Goal: Task Accomplishment & Management: Use online tool/utility

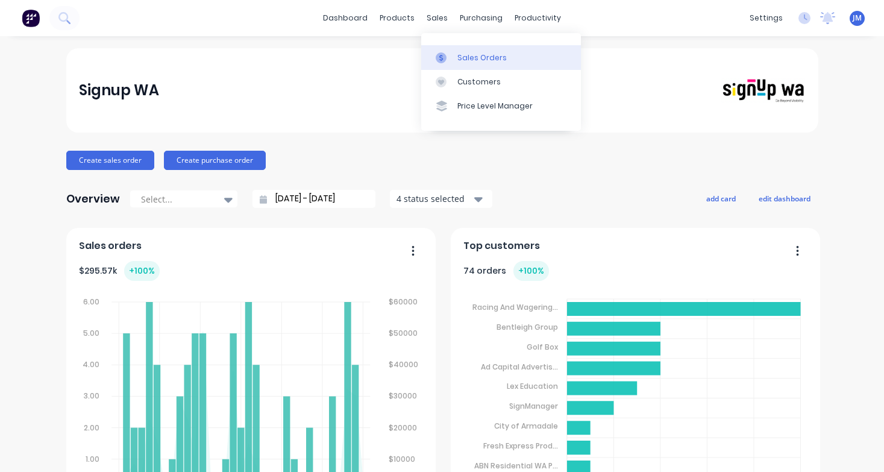
click at [476, 66] on link "Sales Orders" at bounding box center [501, 57] width 160 height 24
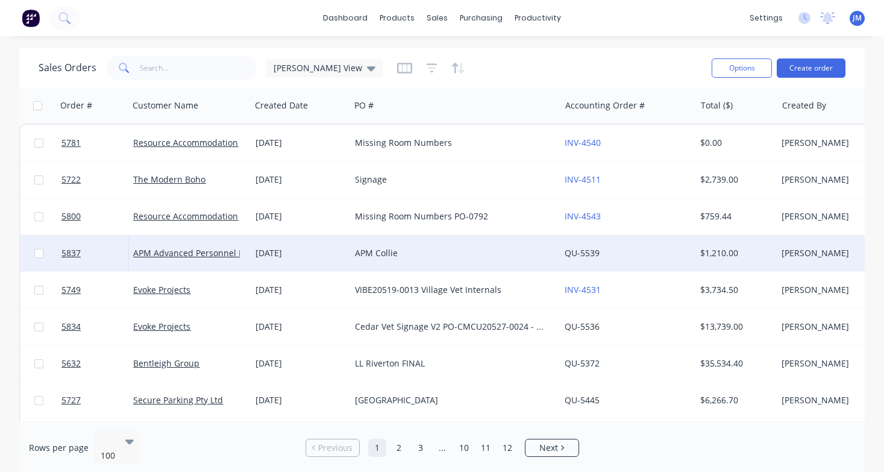
click at [386, 255] on div "APM Collie" at bounding box center [450, 253] width 190 height 12
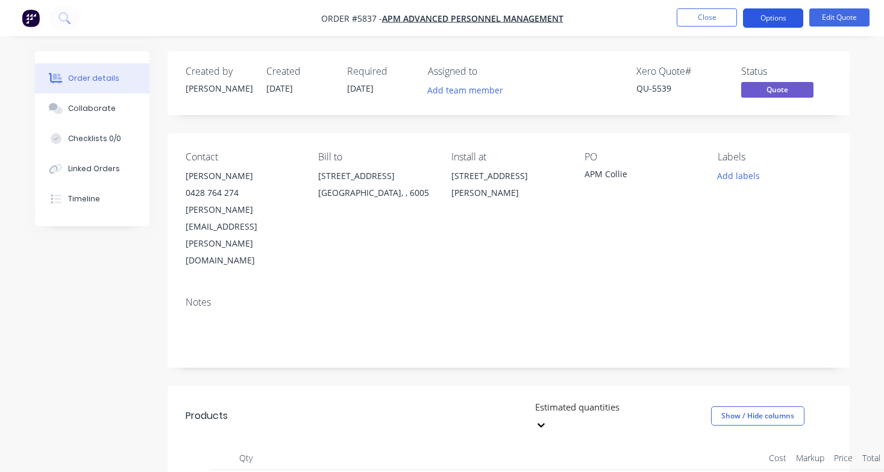
click at [783, 22] on button "Options" at bounding box center [773, 17] width 60 height 19
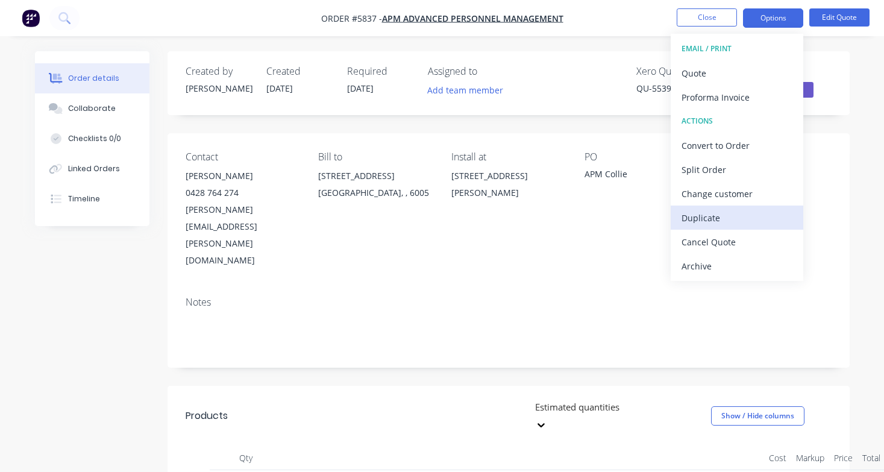
click at [749, 212] on div "Duplicate" at bounding box center [737, 217] width 111 height 17
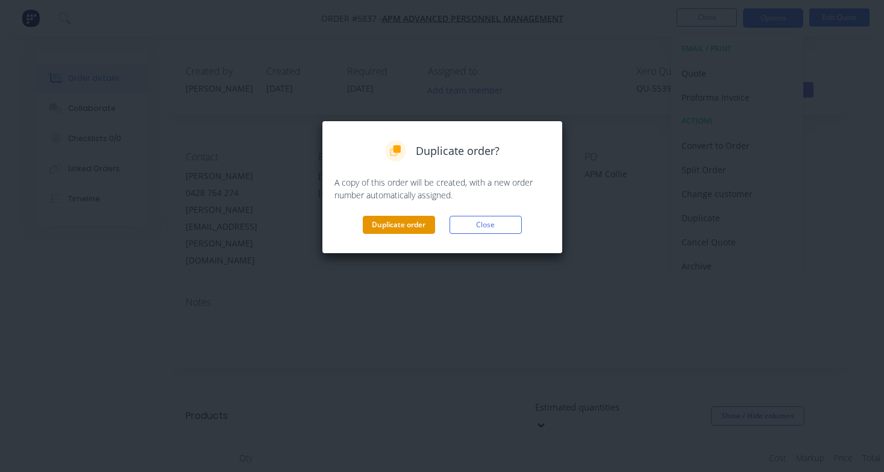
click at [408, 217] on button "Duplicate order" at bounding box center [399, 225] width 72 height 18
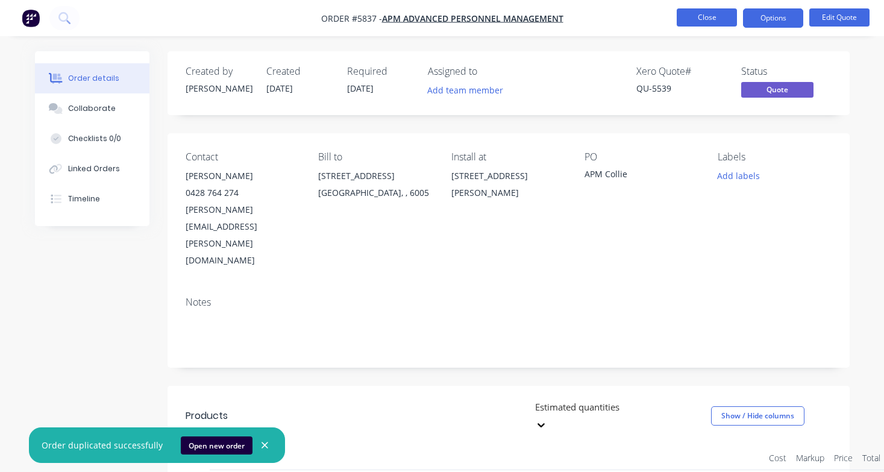
click at [709, 20] on button "Close" at bounding box center [707, 17] width 60 height 18
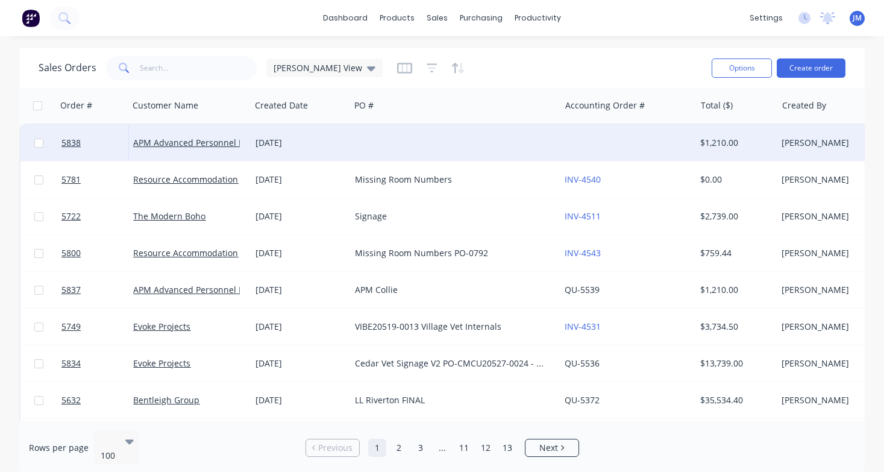
click at [410, 139] on div at bounding box center [455, 143] width 210 height 36
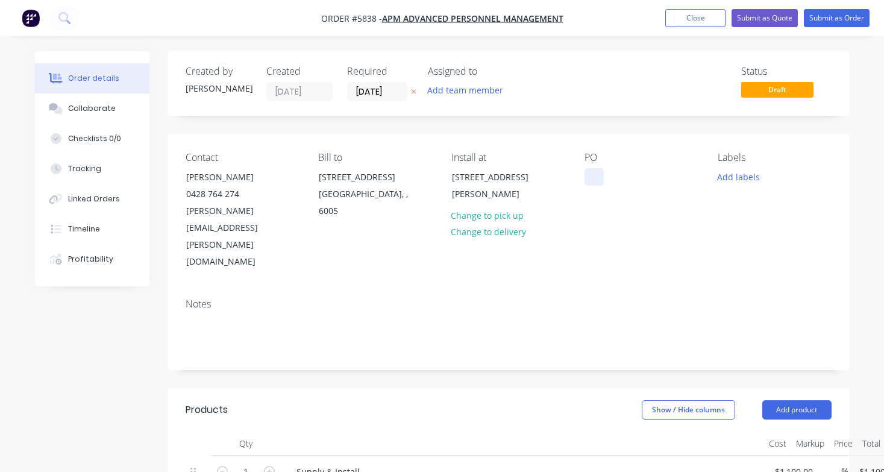
click at [590, 175] on div at bounding box center [594, 176] width 19 height 17
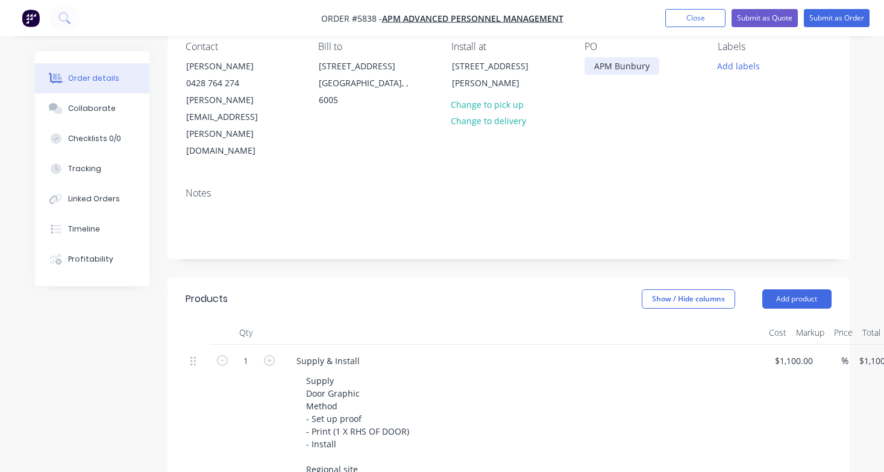
scroll to position [75, 0]
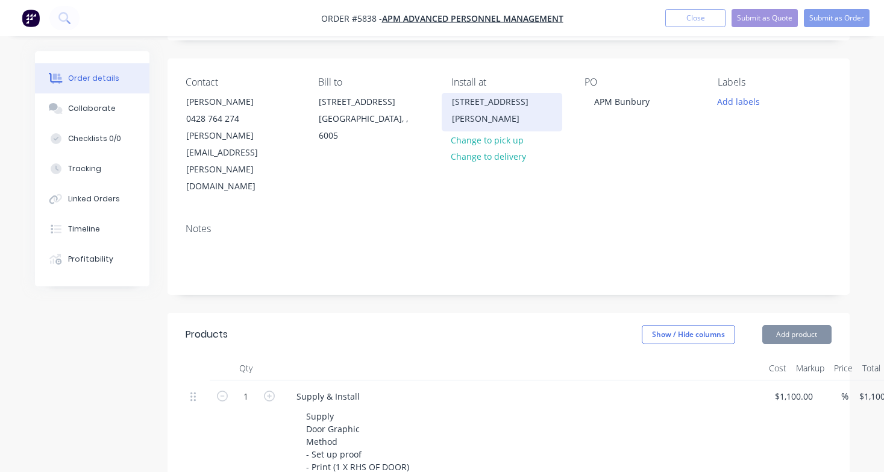
click at [481, 118] on div "[STREET_ADDRESS][PERSON_NAME]" at bounding box center [502, 110] width 100 height 34
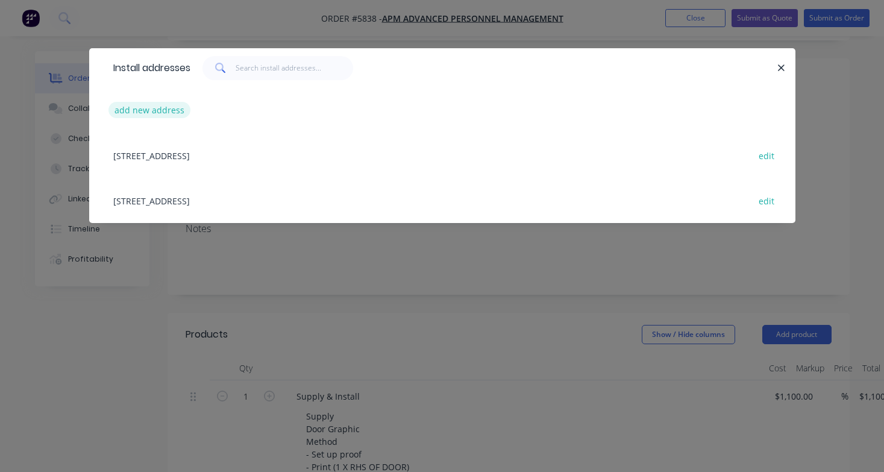
click at [175, 107] on button "add new address" at bounding box center [149, 110] width 83 height 16
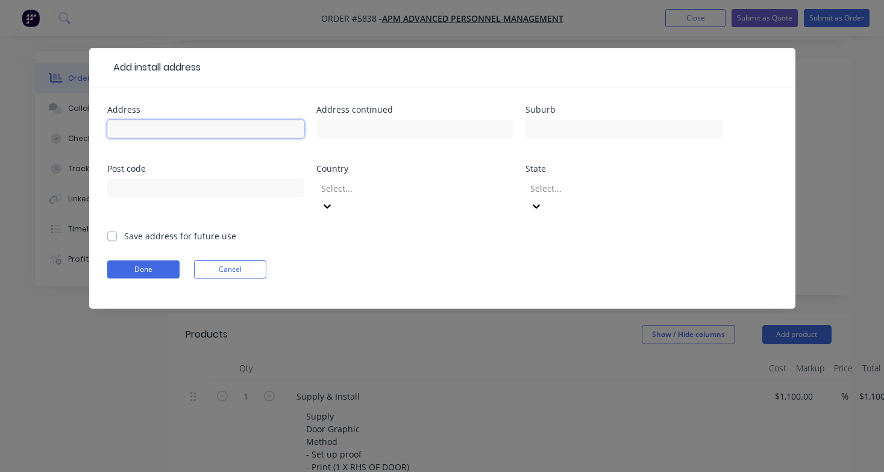
paste input "Level [STREET_ADDRESS]"
type input "Level [STREET_ADDRESS]"
click at [148, 260] on button "Done" at bounding box center [143, 269] width 72 height 18
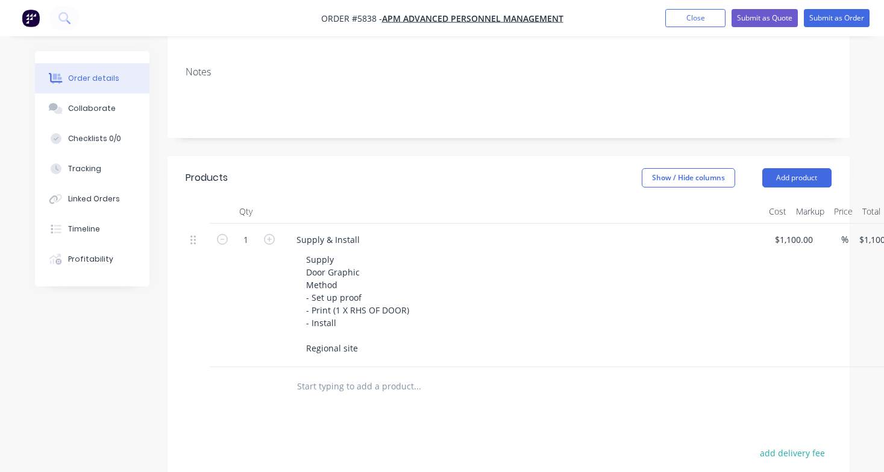
scroll to position [244, 0]
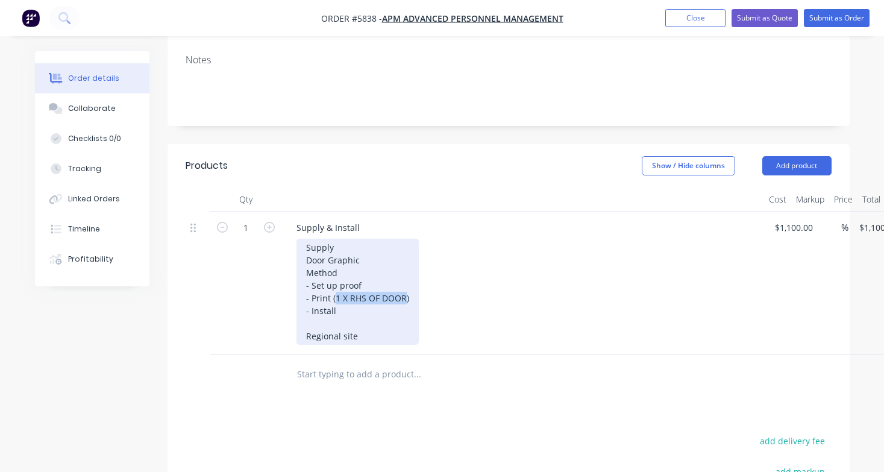
drag, startPoint x: 404, startPoint y: 249, endPoint x: 336, endPoint y: 248, distance: 68.7
click at [336, 248] on div "Supply Door Graphic Method - Set up proof - Print (1 X RHS OF DOOR) - Install R…" at bounding box center [358, 292] width 122 height 106
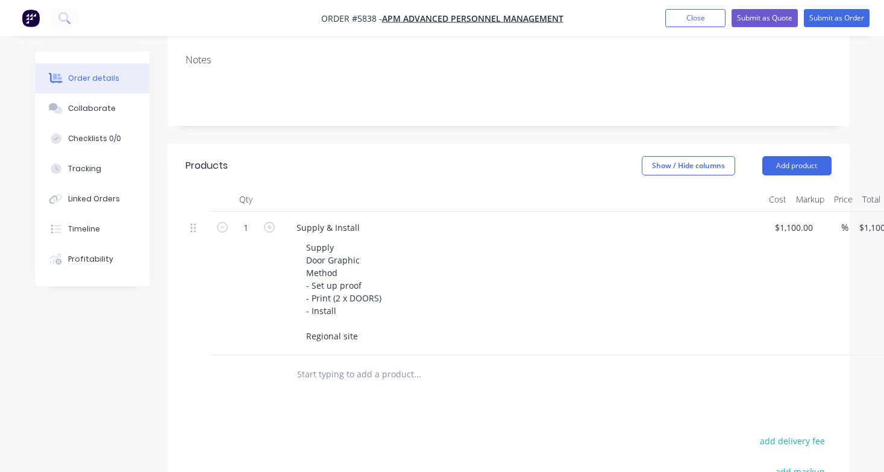
click at [473, 258] on div "Supply Door Graphic Method - Set up proof - Print (2 x DOORS) - Install Regiona…" at bounding box center [528, 292] width 463 height 106
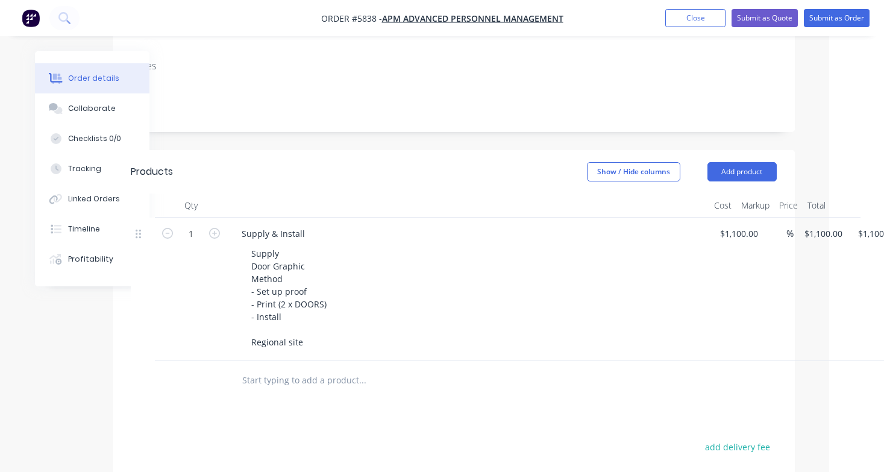
scroll to position [239, 55]
click at [741, 224] on input "1100" at bounding box center [731, 232] width 25 height 17
type input "$1,350.00"
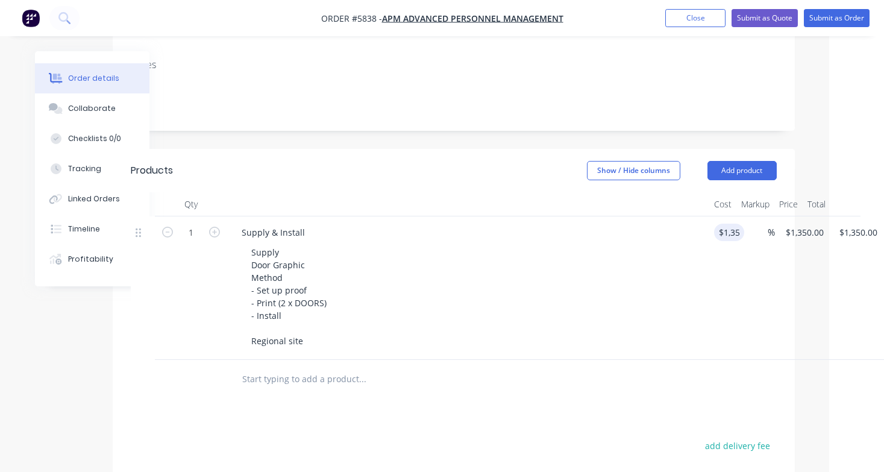
click at [646, 243] on div "Supply Door Graphic Method - Set up proof - Print (2 x DOORS) - Install Regiona…" at bounding box center [473, 296] width 463 height 106
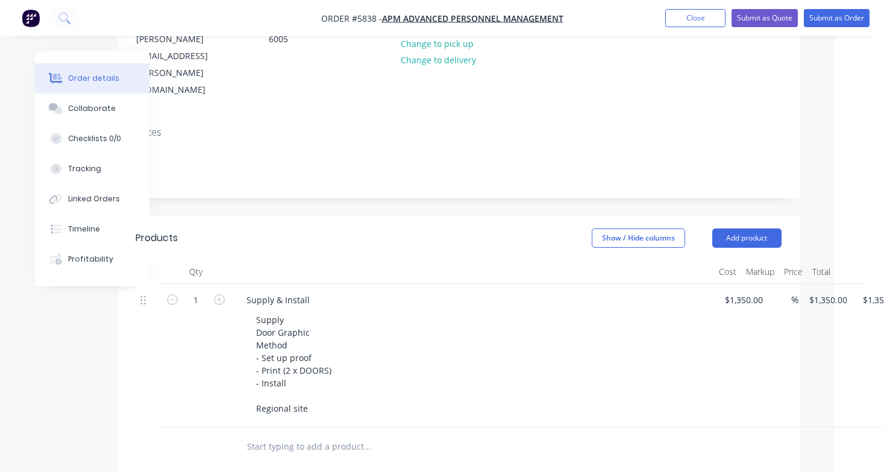
scroll to position [175, 49]
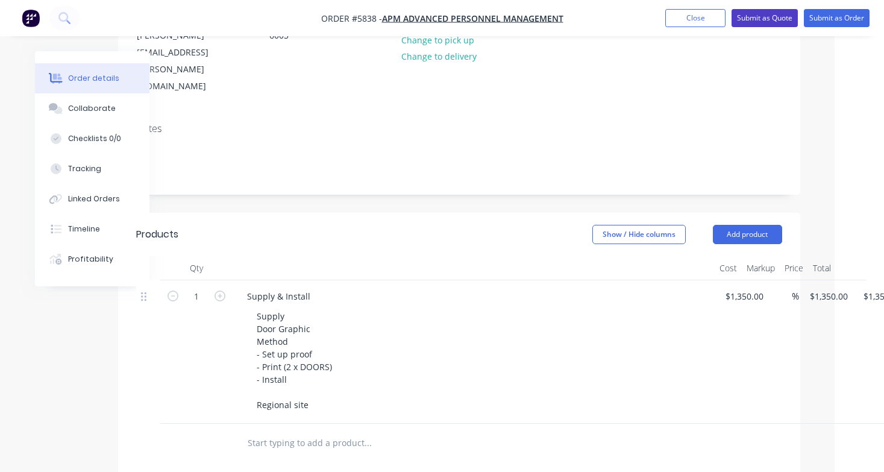
click at [766, 21] on button "Submit as Quote" at bounding box center [765, 18] width 66 height 18
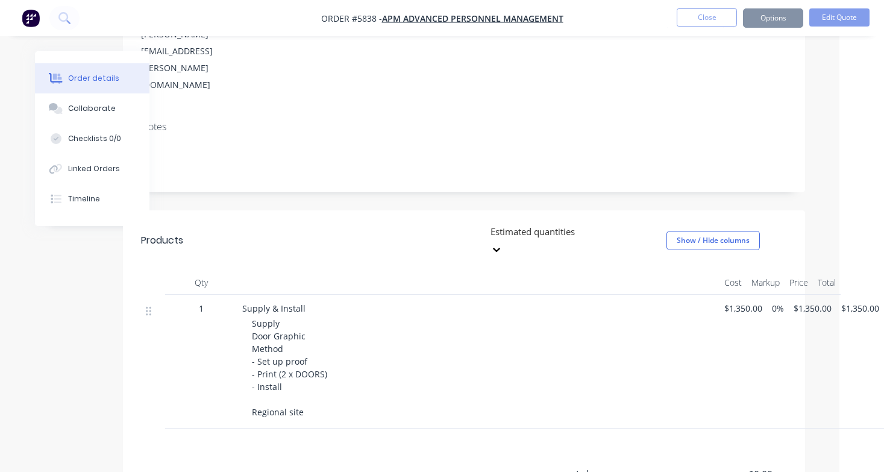
scroll to position [0, 0]
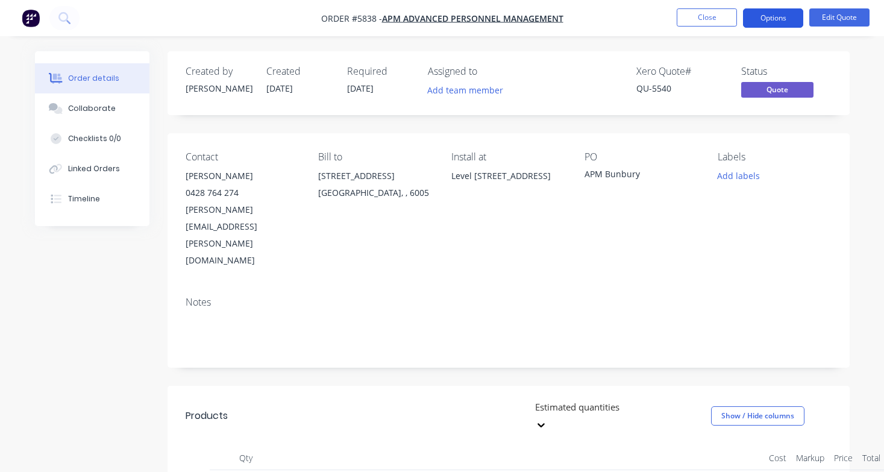
click at [771, 22] on button "Options" at bounding box center [773, 17] width 60 height 19
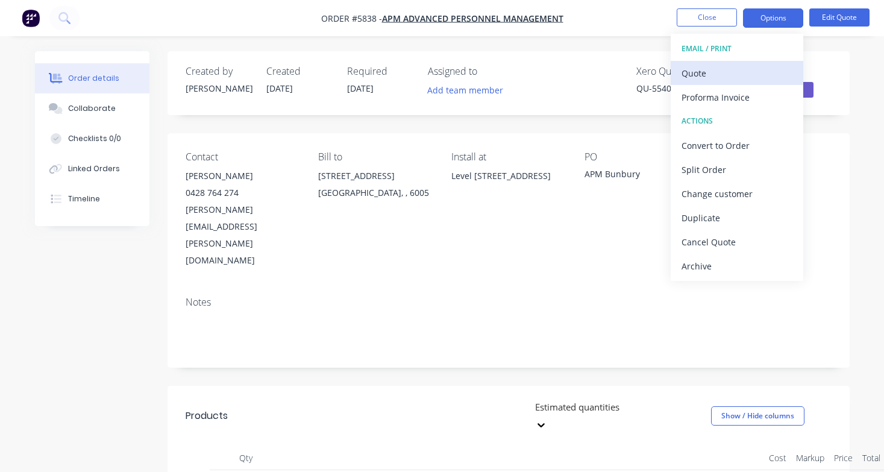
click at [756, 68] on div "Quote" at bounding box center [737, 72] width 111 height 17
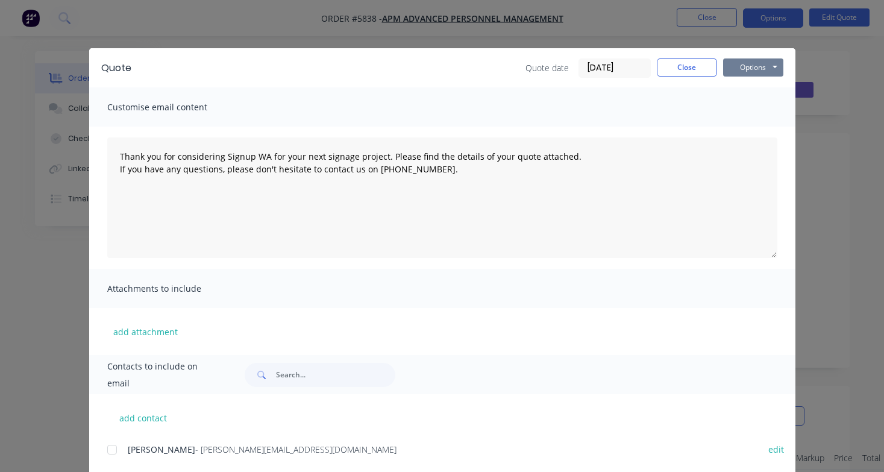
click at [759, 71] on button "Options" at bounding box center [753, 67] width 60 height 18
click at [759, 107] on button "Print" at bounding box center [761, 109] width 77 height 20
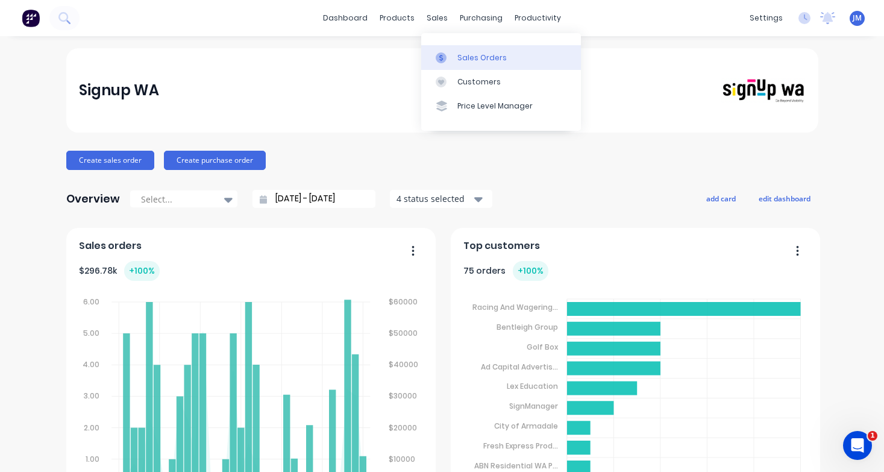
click at [467, 49] on link "Sales Orders" at bounding box center [501, 57] width 160 height 24
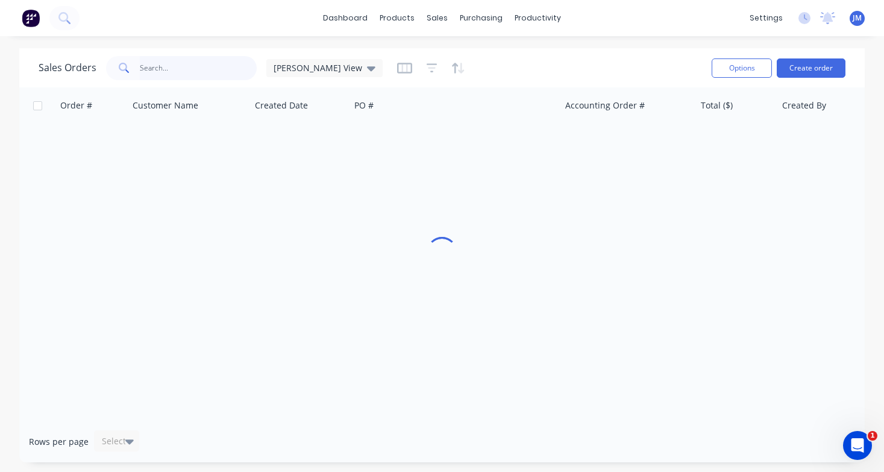
click at [155, 69] on input "text" at bounding box center [199, 68] width 118 height 24
type input "APM"
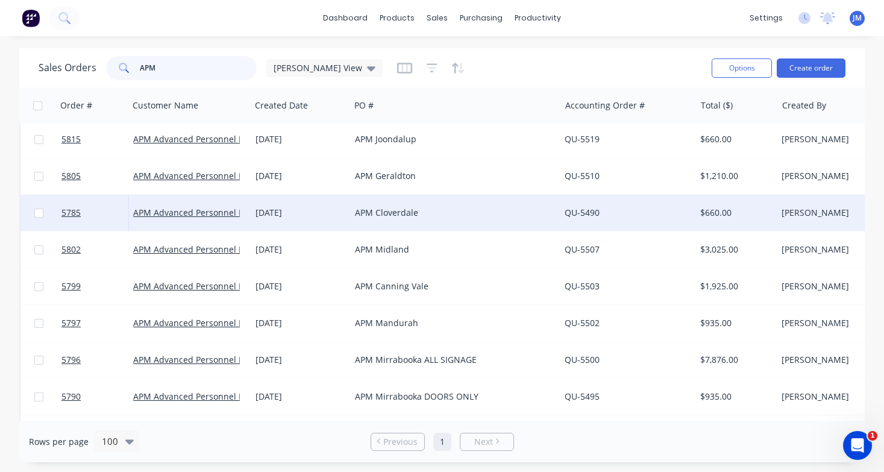
scroll to position [260, 0]
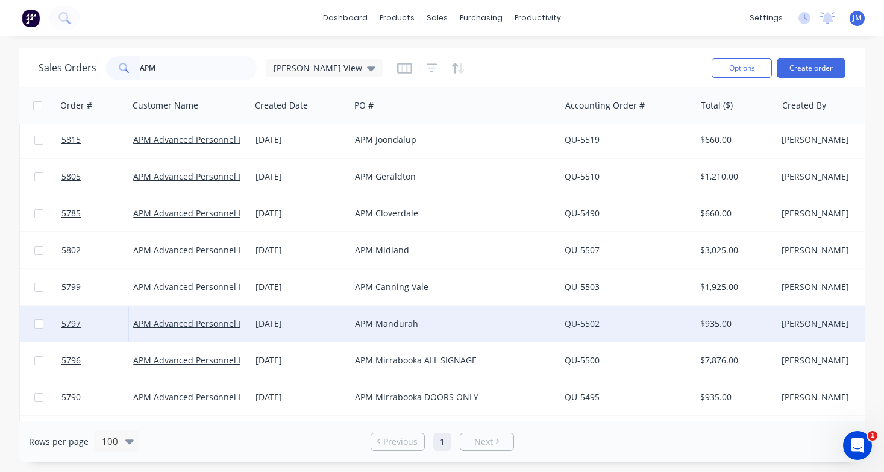
click at [523, 318] on div "APM Mandurah" at bounding box center [450, 324] width 190 height 12
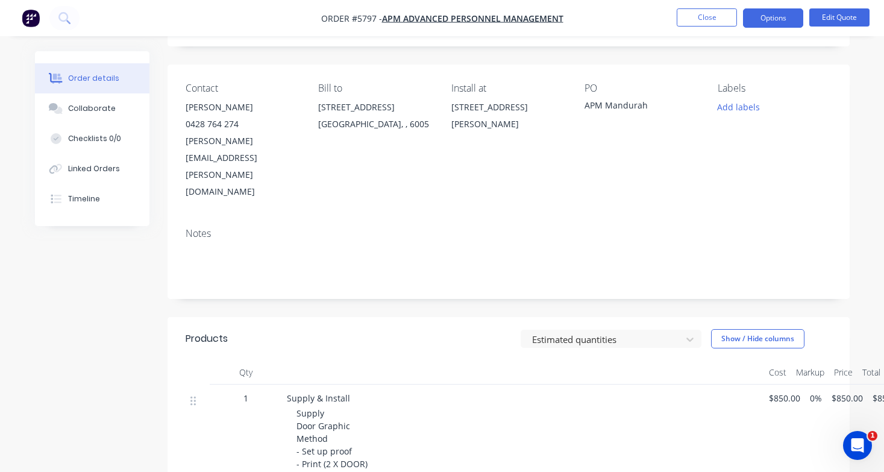
scroll to position [74, 1]
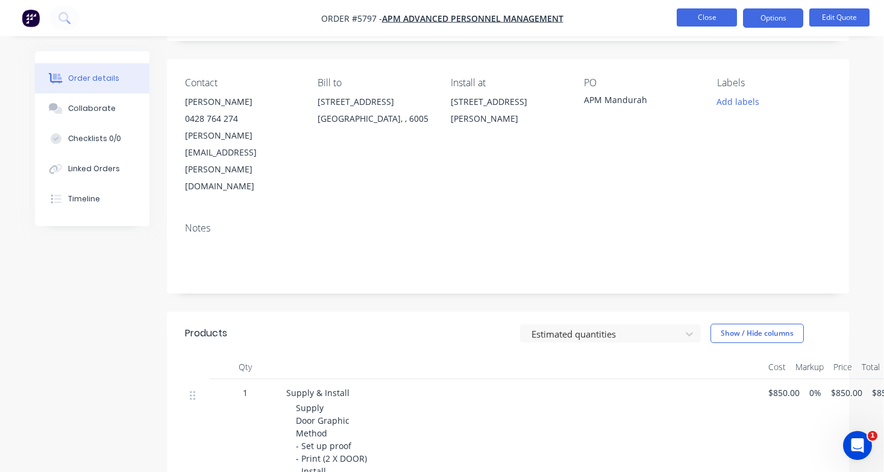
click at [705, 20] on button "Close" at bounding box center [707, 17] width 60 height 18
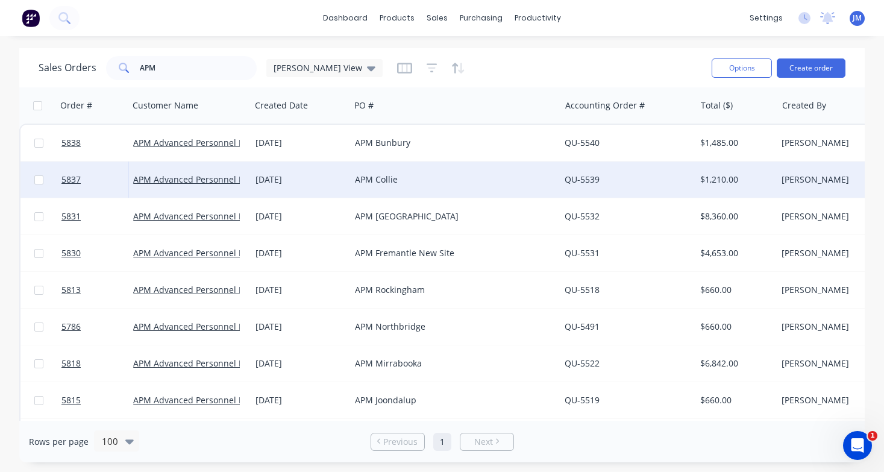
click at [381, 179] on div "APM Collie" at bounding box center [450, 180] width 190 height 12
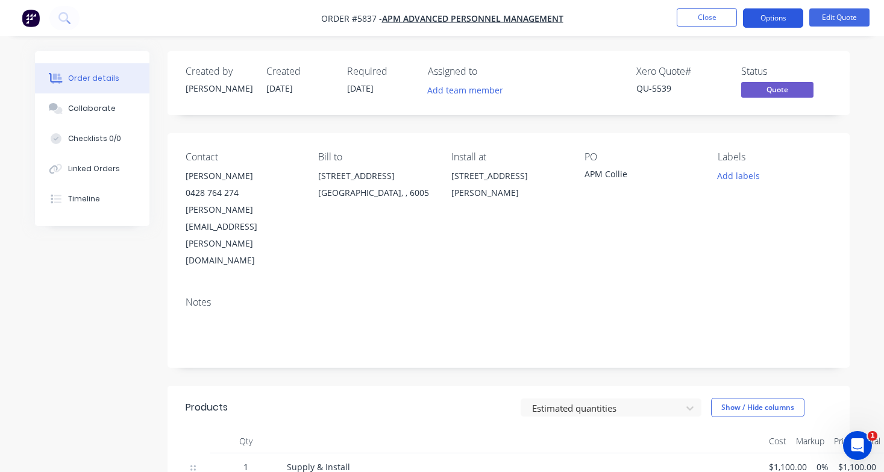
click at [776, 17] on button "Options" at bounding box center [773, 17] width 60 height 19
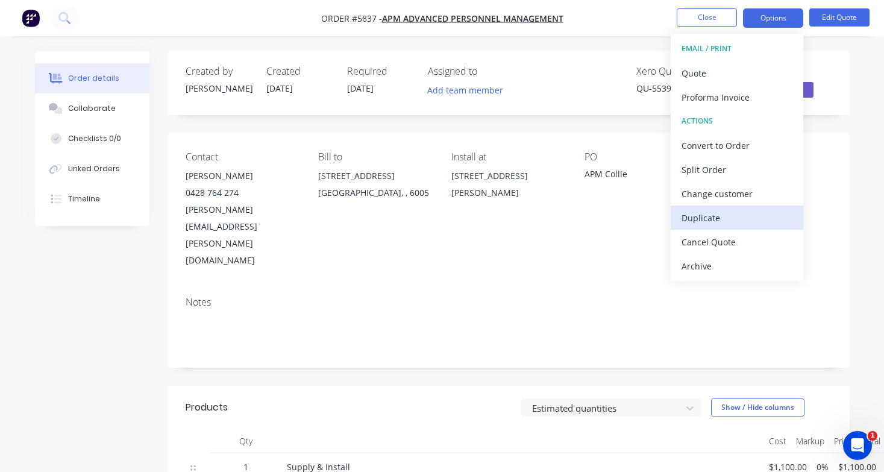
click at [726, 222] on div "Duplicate" at bounding box center [737, 217] width 111 height 17
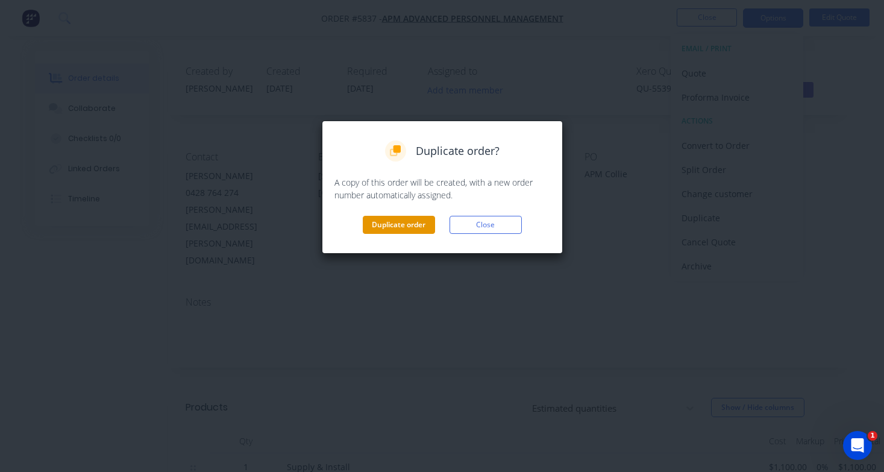
click at [410, 226] on button "Duplicate order" at bounding box center [399, 225] width 72 height 18
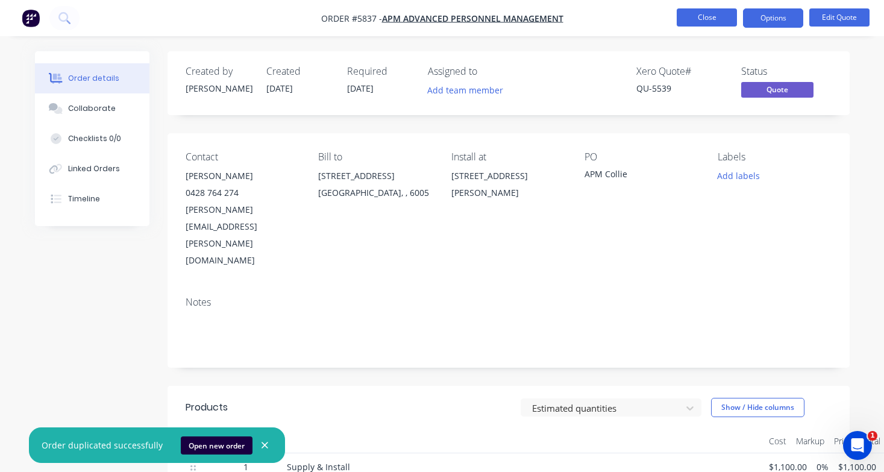
click at [724, 20] on button "Close" at bounding box center [707, 17] width 60 height 18
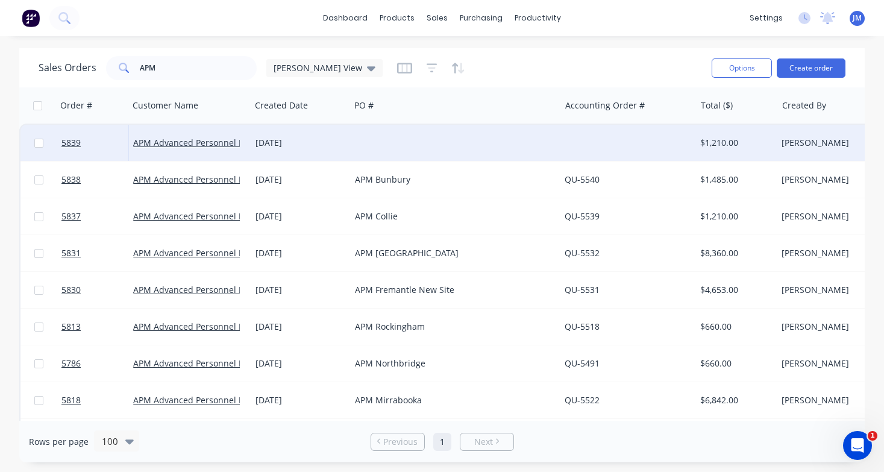
click at [537, 148] on div at bounding box center [455, 143] width 210 height 36
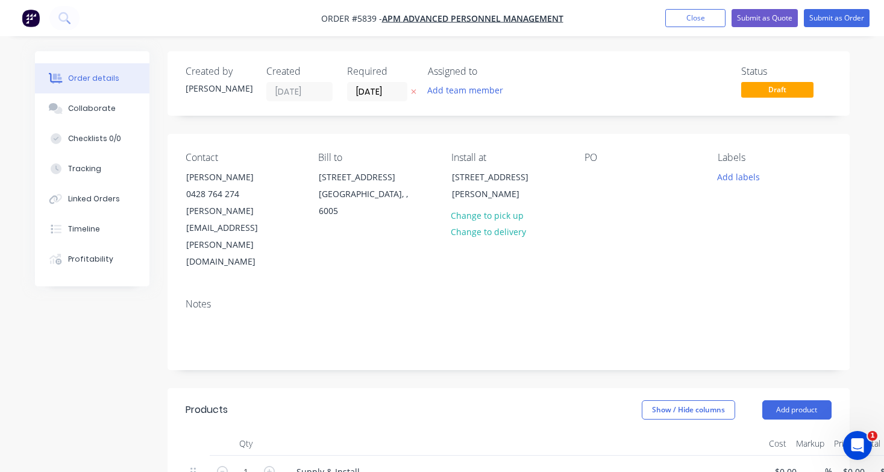
type input "$1,100.00"
click at [600, 175] on div at bounding box center [594, 176] width 19 height 17
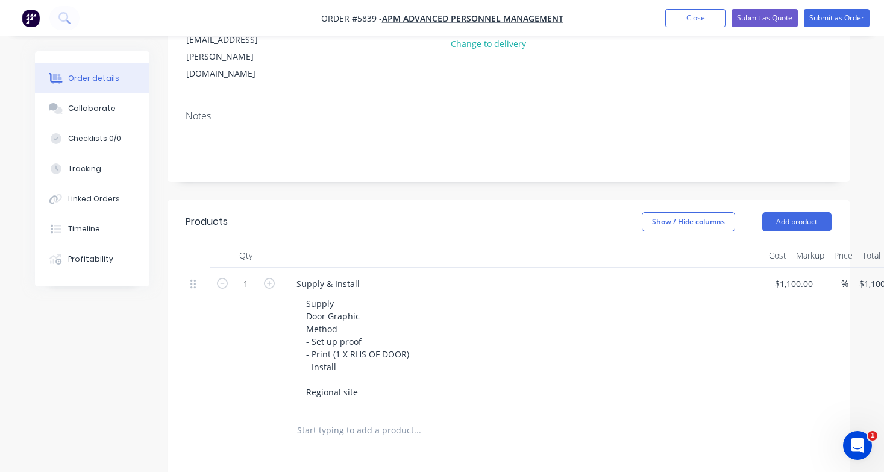
scroll to position [192, 0]
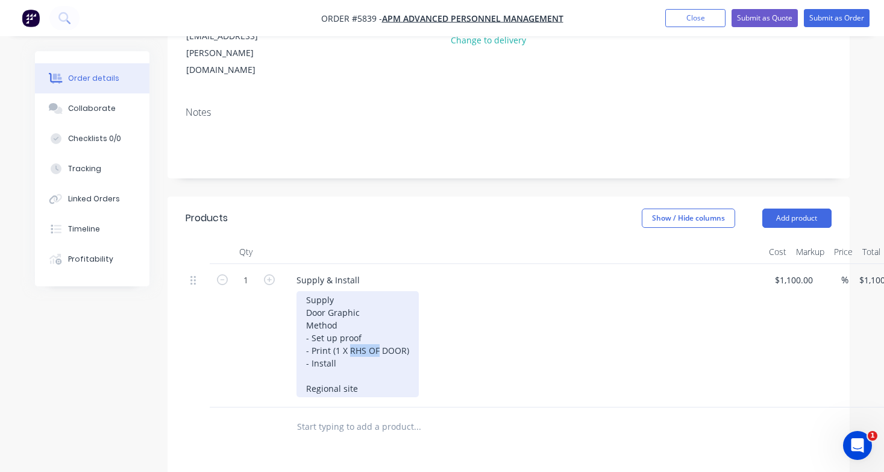
drag, startPoint x: 376, startPoint y: 298, endPoint x: 350, endPoint y: 300, distance: 26.5
click at [350, 300] on div "Supply Door Graphic Method - Set up proof - Print (1 X RHS OF DOOR) - Install R…" at bounding box center [358, 344] width 122 height 106
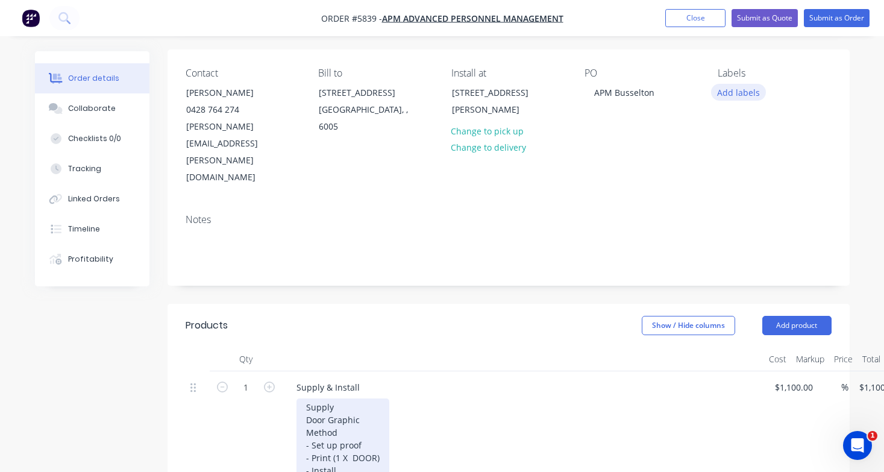
scroll to position [54, 0]
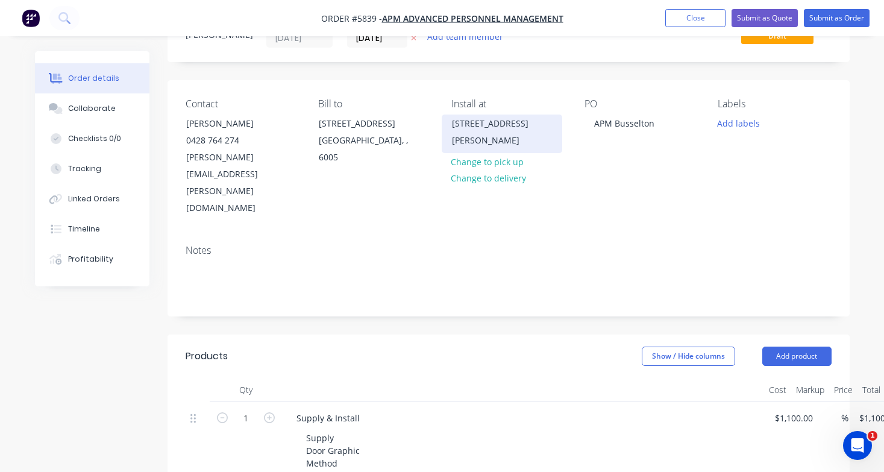
click at [483, 126] on div "[STREET_ADDRESS][PERSON_NAME]" at bounding box center [502, 132] width 100 height 34
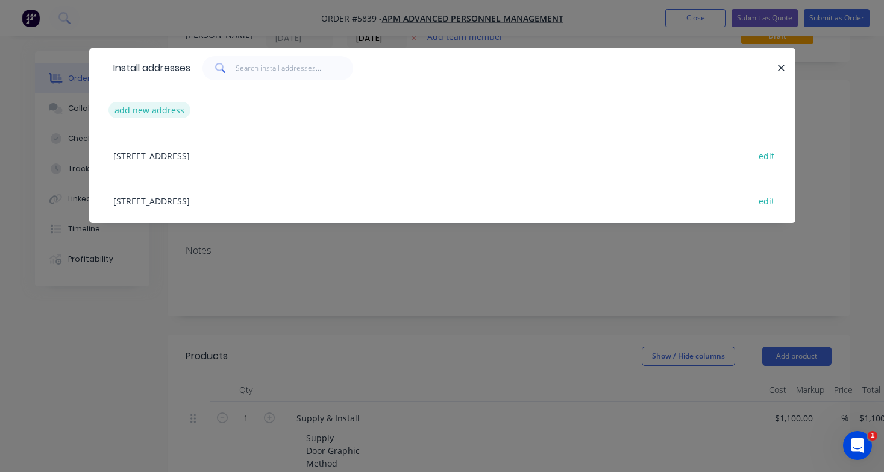
click at [166, 115] on button "add new address" at bounding box center [149, 110] width 83 height 16
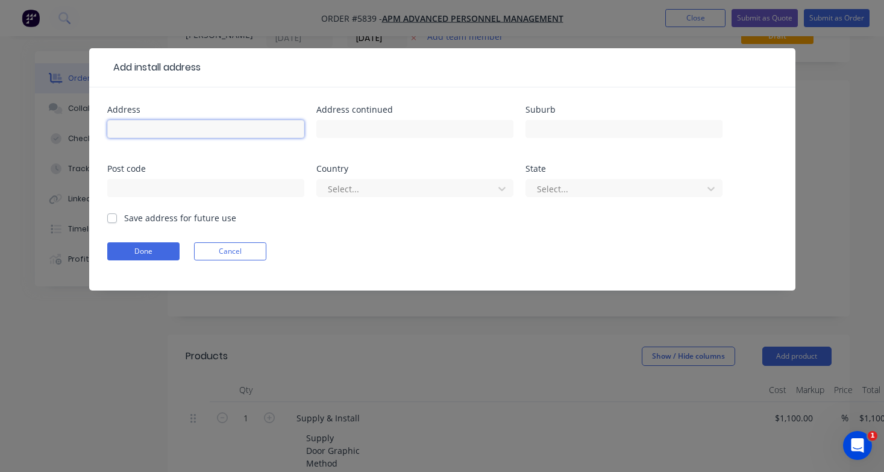
paste input "24/26 Queen St, Busselton WA 6280"
type input "24/26 Queen St, Busselton WA 6280"
click at [153, 260] on form "Address 24/26 Queen St, Busselton WA 6280 Address continued Suburb Post code Co…" at bounding box center [442, 197] width 670 height 185
click at [159, 251] on button "Done" at bounding box center [143, 251] width 72 height 18
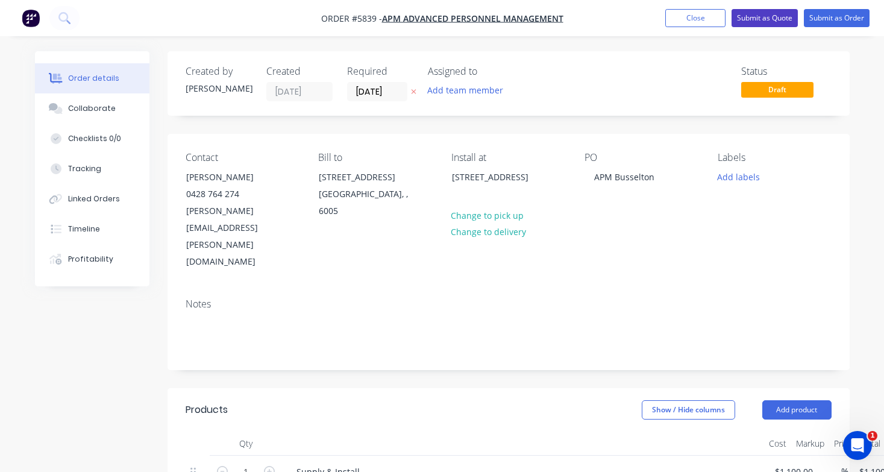
scroll to position [0, 0]
click at [777, 19] on button "Submit as Quote" at bounding box center [765, 18] width 66 height 18
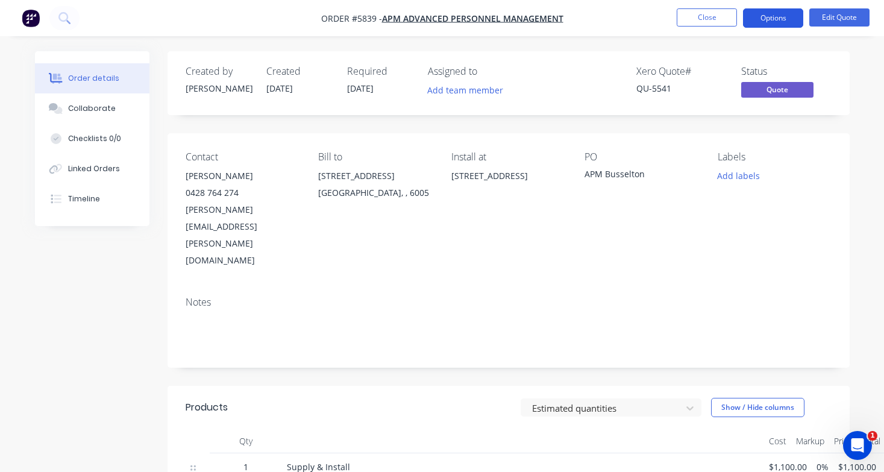
click at [777, 19] on button "Options" at bounding box center [773, 17] width 60 height 19
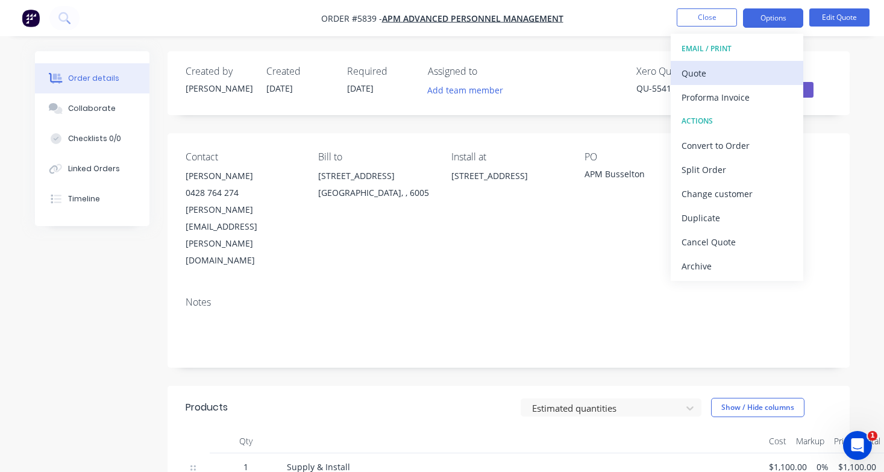
click at [746, 75] on div "Quote" at bounding box center [737, 72] width 111 height 17
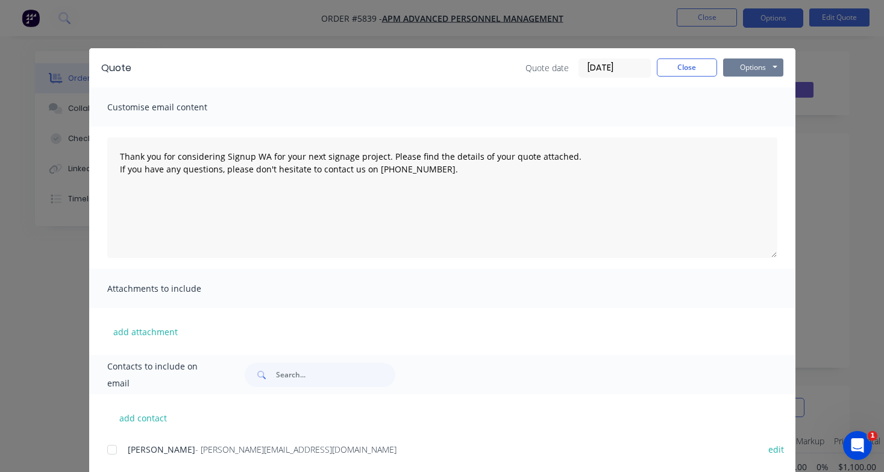
click at [770, 67] on button "Options" at bounding box center [753, 67] width 60 height 18
click at [770, 112] on button "Print" at bounding box center [761, 109] width 77 height 20
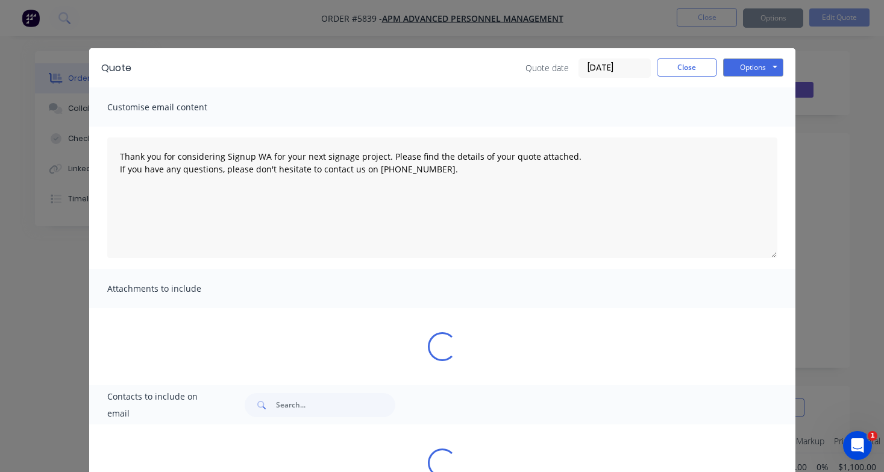
type textarea "Thank you for considering Signup WA for your next signage project. Please find …"
